Goal: Information Seeking & Learning: Learn about a topic

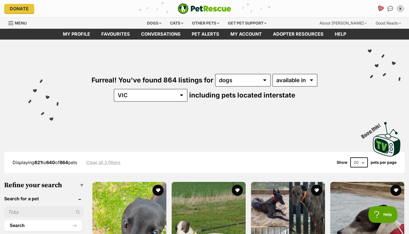
click at [380, 10] on icon "Favourites" at bounding box center [380, 8] width 7 height 6
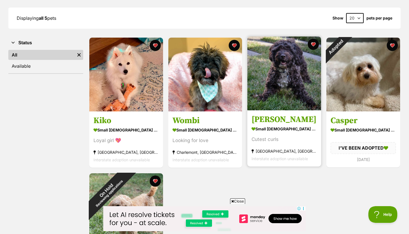
scroll to position [73, 0]
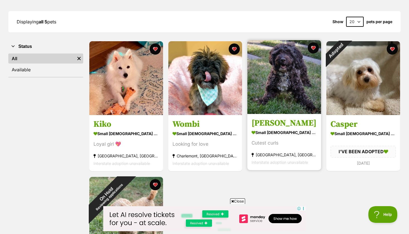
click at [275, 143] on div "Cutest curls" at bounding box center [284, 143] width 65 height 8
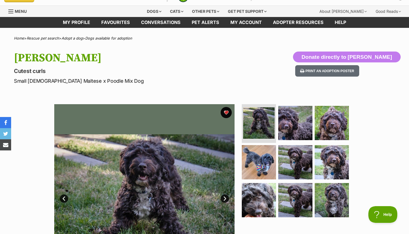
click at [237, 68] on p "Cutest curls" at bounding box center [132, 71] width 236 height 8
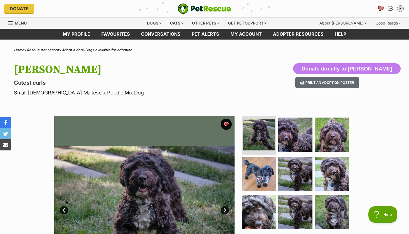
click at [382, 7] on icon "Favourites" at bounding box center [380, 8] width 7 height 6
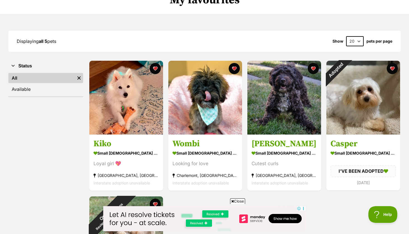
scroll to position [56, 0]
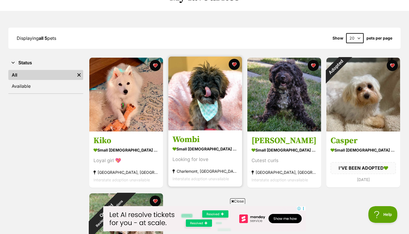
click at [199, 125] on img at bounding box center [205, 94] width 74 height 74
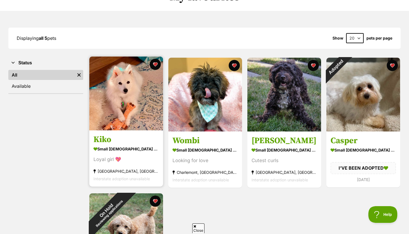
scroll to position [0, 0]
click at [122, 133] on link "Kiko small female Dog Loyal girl 💖 Abbotsford, VIC Interstate adoption unavaila…" at bounding box center [126, 158] width 74 height 57
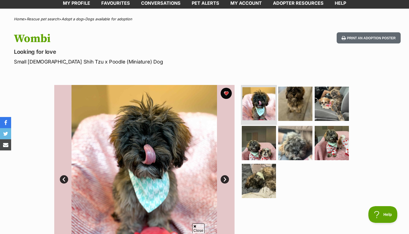
click at [273, 104] on img at bounding box center [258, 103] width 33 height 33
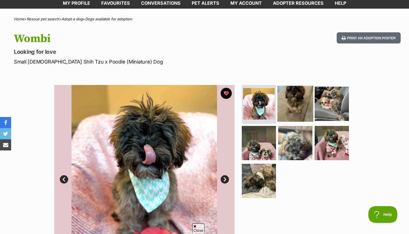
click at [310, 102] on img at bounding box center [296, 103] width 36 height 36
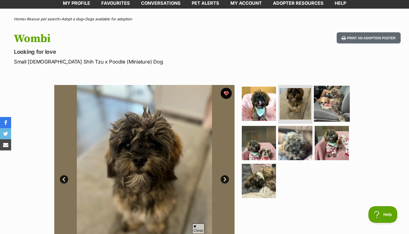
click at [334, 105] on img at bounding box center [332, 103] width 36 height 36
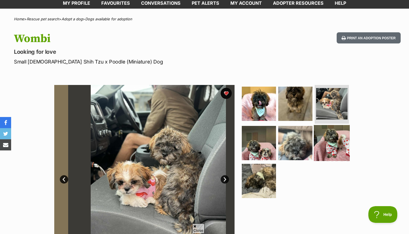
click at [326, 136] on img at bounding box center [332, 143] width 36 height 36
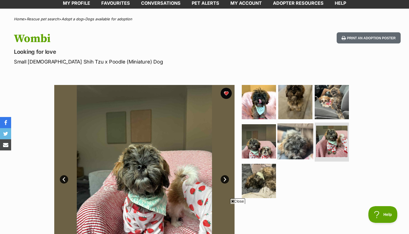
click at [296, 139] on img at bounding box center [296, 141] width 36 height 36
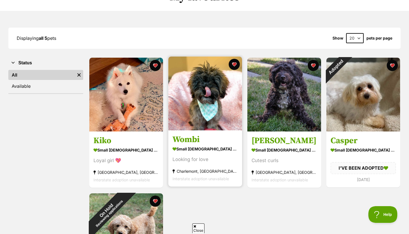
click at [182, 104] on img at bounding box center [205, 94] width 74 height 74
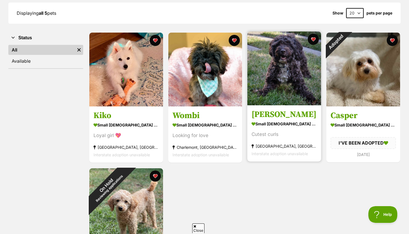
click at [283, 121] on div "small [DEMOGRAPHIC_DATA] Dog" at bounding box center [284, 124] width 65 height 8
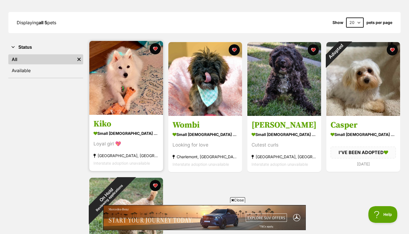
scroll to position [76, 0]
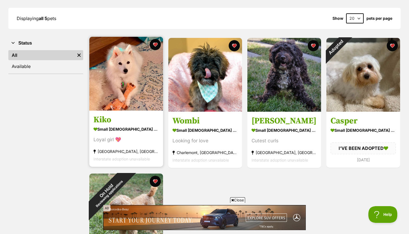
click at [129, 136] on section "small female Dog Loyal girl 💖 Abbotsford, VIC Interstate adoption unavailable" at bounding box center [126, 144] width 65 height 38
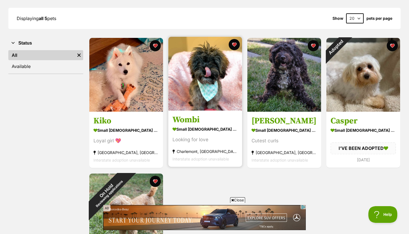
click at [183, 125] on h3 "Wombi" at bounding box center [205, 120] width 65 height 11
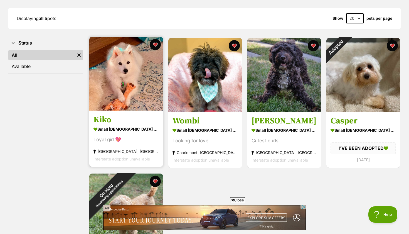
click at [131, 105] on img at bounding box center [126, 74] width 74 height 74
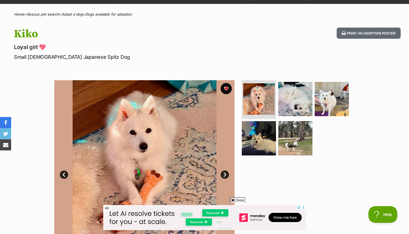
scroll to position [37, 0]
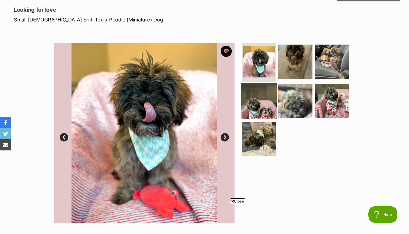
click at [250, 100] on img at bounding box center [259, 101] width 36 height 36
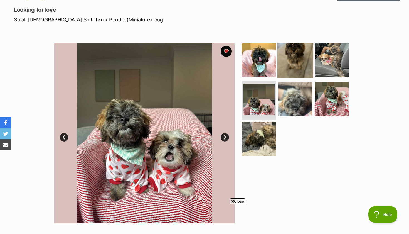
click at [285, 73] on img at bounding box center [296, 60] width 36 height 36
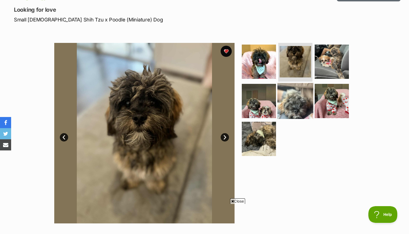
click at [298, 104] on img at bounding box center [296, 101] width 36 height 36
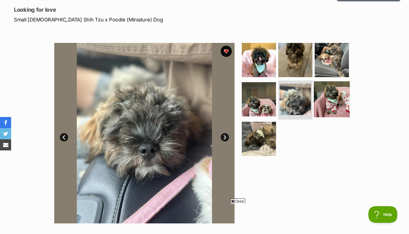
click at [337, 98] on img at bounding box center [332, 99] width 36 height 36
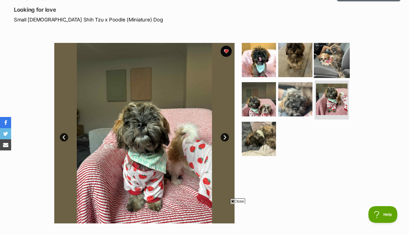
click at [329, 64] on img at bounding box center [332, 60] width 36 height 36
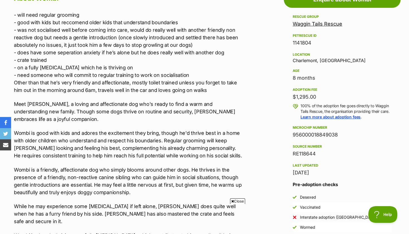
scroll to position [320, 0]
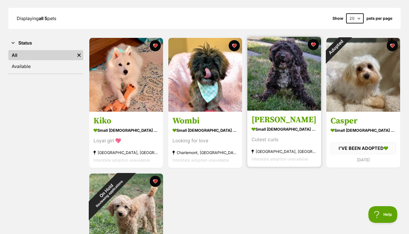
click at [298, 89] on img at bounding box center [284, 74] width 74 height 74
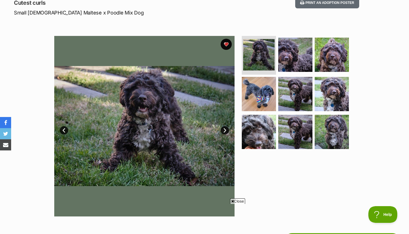
scroll to position [79, 0]
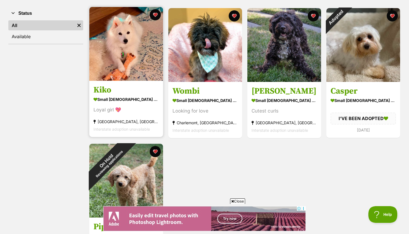
scroll to position [108, 0]
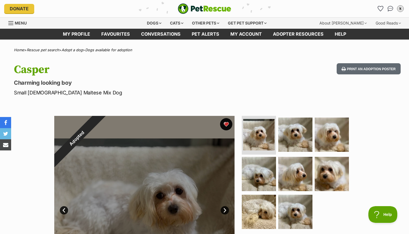
click at [224, 124] on button "favourite" at bounding box center [226, 124] width 12 height 12
click at [384, 10] on link "Favourites" at bounding box center [380, 8] width 11 height 11
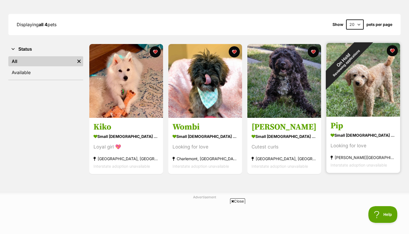
click at [363, 51] on div "On Hold Reviewing applications" at bounding box center [345, 61] width 37 height 37
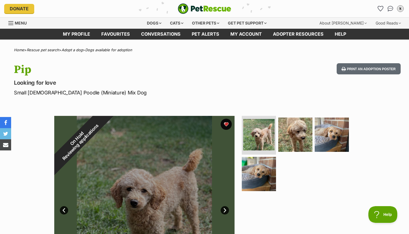
click at [103, 126] on div "On Hold Reviewing applications" at bounding box center [78, 140] width 49 height 49
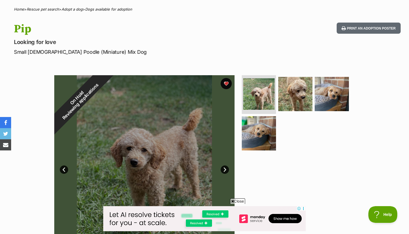
scroll to position [29, 0]
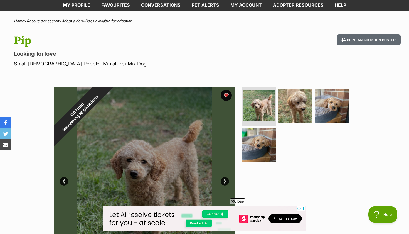
click at [103, 94] on div "On Hold Reviewing applications" at bounding box center [78, 111] width 49 height 49
click at [103, 95] on div "On Hold Reviewing applications" at bounding box center [78, 111] width 49 height 49
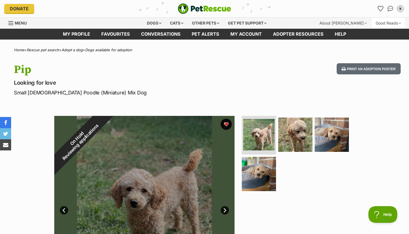
scroll to position [0, 0]
click at [381, 12] on link "Favourites" at bounding box center [380, 8] width 11 height 11
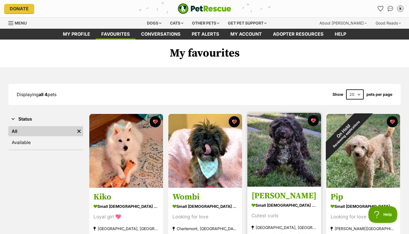
click at [268, 172] on img at bounding box center [284, 150] width 74 height 74
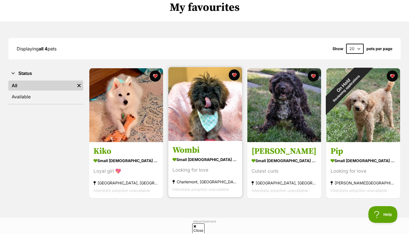
scroll to position [49, 0]
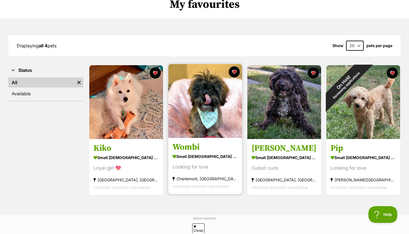
click at [201, 157] on div "small [DEMOGRAPHIC_DATA] Dog" at bounding box center [205, 157] width 65 height 8
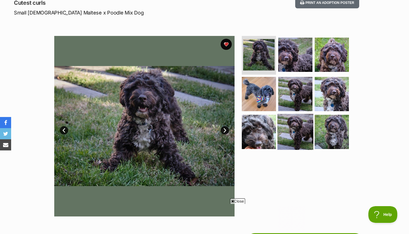
click at [295, 132] on img at bounding box center [296, 132] width 36 height 36
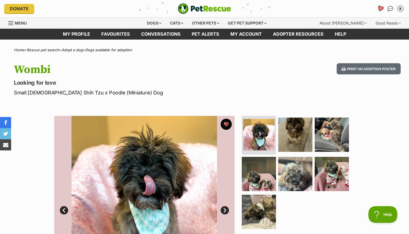
click at [381, 8] on icon "Favourites" at bounding box center [380, 8] width 7 height 6
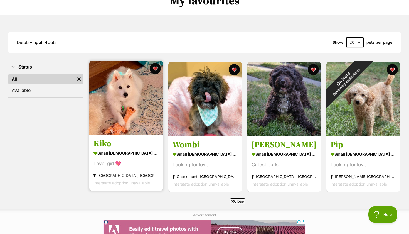
scroll to position [56, 0]
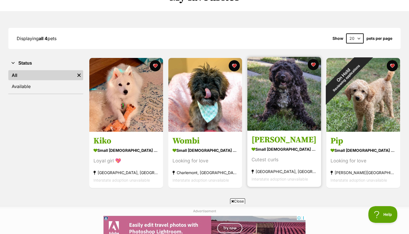
click at [276, 161] on div "Cutest curls" at bounding box center [284, 160] width 65 height 8
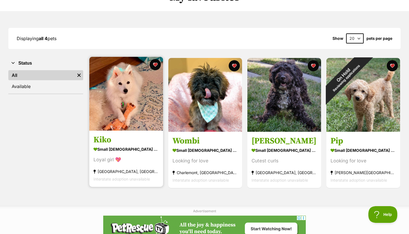
click at [129, 169] on div "[GEOGRAPHIC_DATA], [GEOGRAPHIC_DATA]" at bounding box center [126, 172] width 65 height 8
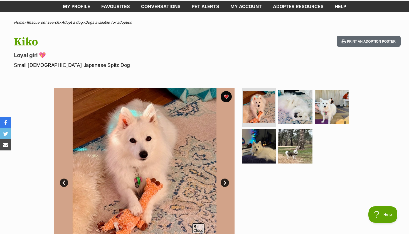
scroll to position [29, 0]
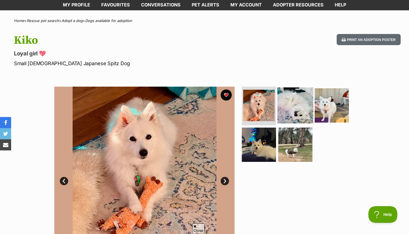
click at [301, 102] on img at bounding box center [296, 105] width 36 height 36
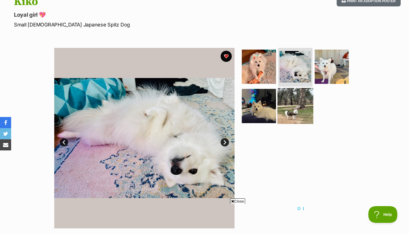
scroll to position [0, 0]
click at [294, 107] on img at bounding box center [296, 106] width 36 height 36
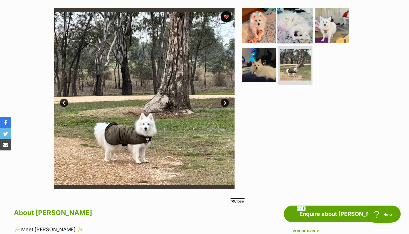
scroll to position [108, 0]
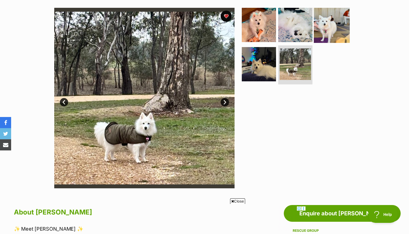
click at [321, 31] on img at bounding box center [332, 25] width 36 height 36
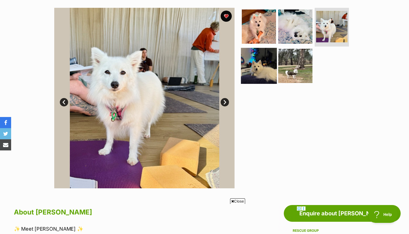
click at [255, 68] on img at bounding box center [259, 66] width 36 height 36
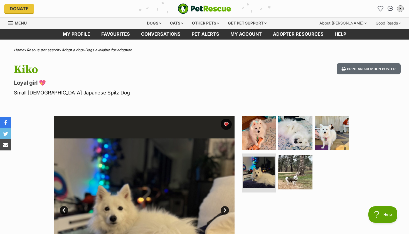
scroll to position [0, 0]
